Goal: Task Accomplishment & Management: Manage account settings

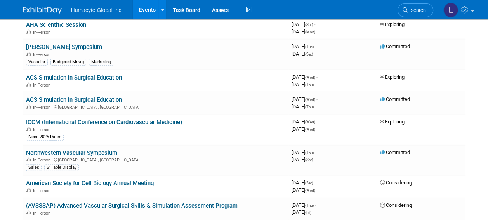
scroll to position [893, 0]
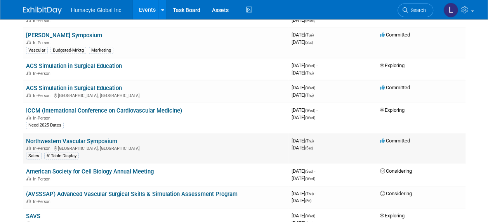
click at [85, 138] on link "Northwestern Vascular Symposium" at bounding box center [71, 141] width 91 height 7
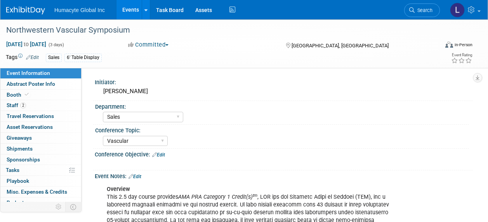
select select "Sales"
select select "Vascular"
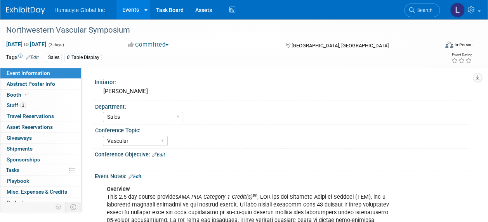
click at [149, 43] on button "Committed" at bounding box center [148, 45] width 46 height 8
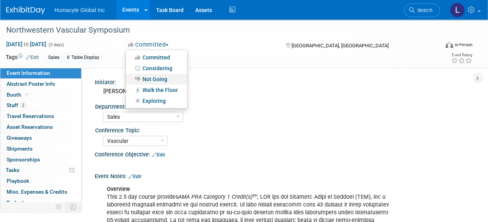
click at [158, 81] on link "Not Going" at bounding box center [156, 79] width 61 height 11
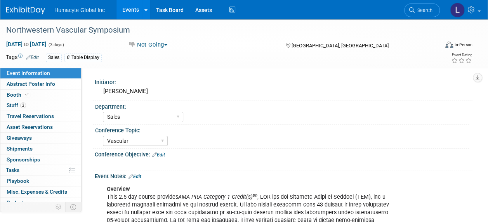
click at [133, 10] on link "Events" at bounding box center [130, 9] width 28 height 19
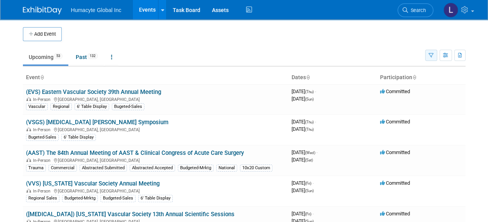
click at [432, 55] on icon "button" at bounding box center [431, 55] width 5 height 5
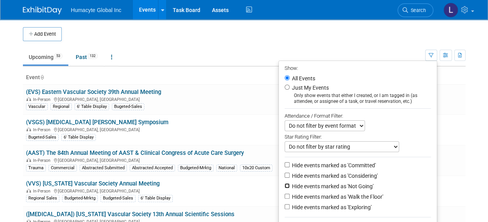
click at [285, 184] on input "Hide events marked as 'Not Going'" at bounding box center [287, 185] width 5 height 5
checkbox input "true"
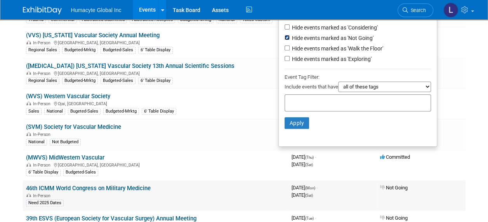
scroll to position [155, 0]
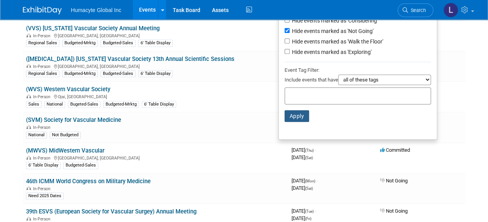
click at [292, 115] on button "Apply" at bounding box center [297, 116] width 25 height 12
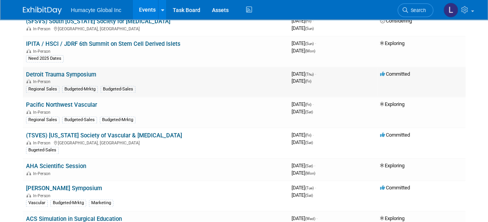
scroll to position [505, 0]
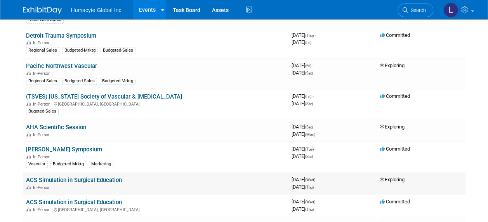
click at [99, 177] on link "ACS Simulation in Surgical Education" at bounding box center [74, 180] width 96 height 7
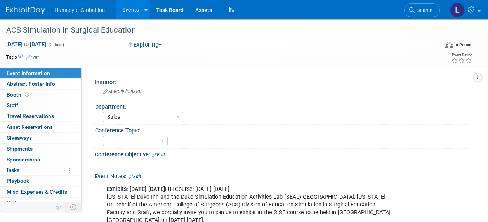
select select "Sales"
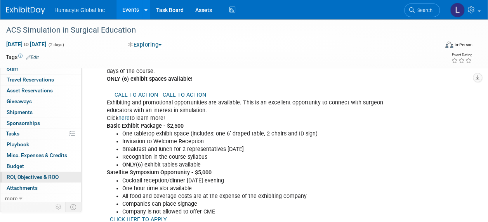
scroll to position [194, 0]
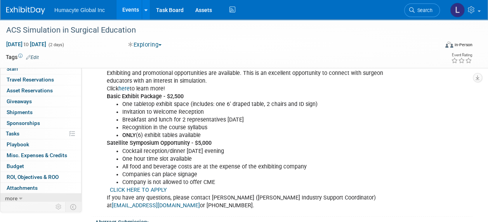
click at [18, 195] on link "more" at bounding box center [40, 198] width 81 height 10
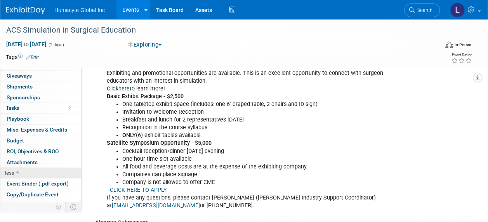
scroll to position [90, 0]
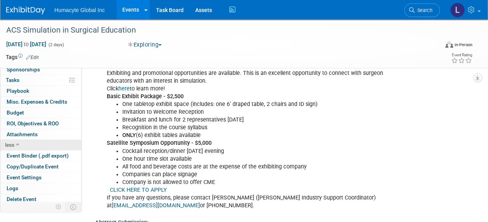
click at [18, 196] on span "Delete Event" at bounding box center [22, 199] width 30 height 6
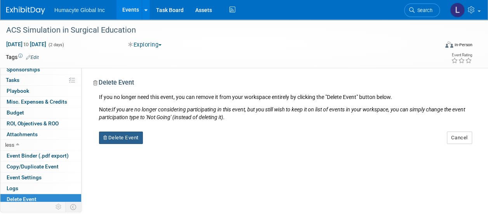
click at [127, 137] on button "Delete Event" at bounding box center [121, 138] width 44 height 12
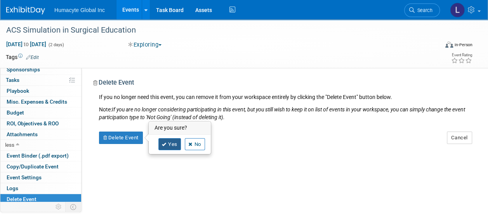
click at [169, 142] on link "Yes" at bounding box center [169, 144] width 23 height 12
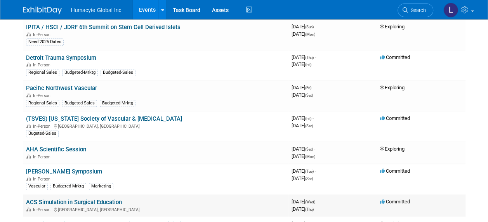
scroll to position [466, 0]
